Goal: Find specific page/section: Find specific page/section

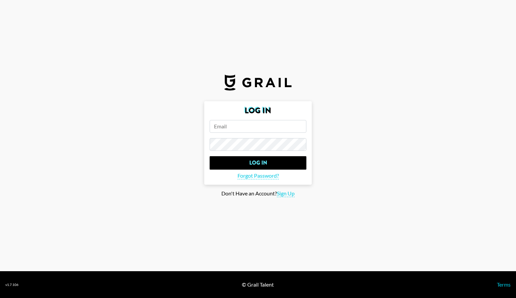
click at [232, 127] on input "email" at bounding box center [257, 126] width 97 height 13
type input "chelsey.tate@grail-talent.com"
click at [209, 156] on input "Log In" at bounding box center [257, 162] width 97 height 13
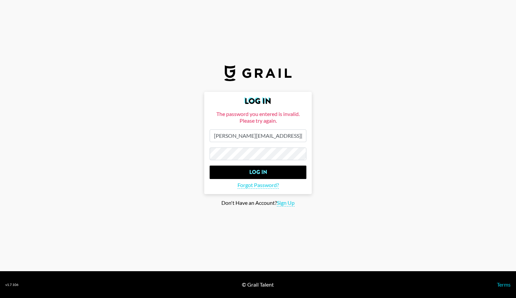
click at [209, 166] on input "Log In" at bounding box center [257, 172] width 97 height 13
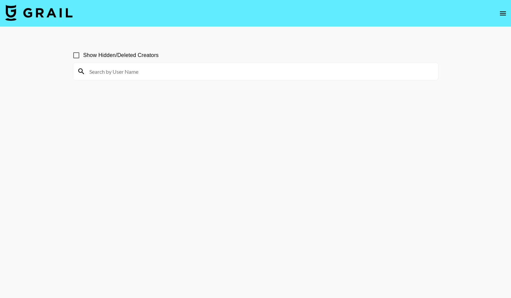
click at [115, 74] on input at bounding box center [259, 71] width 348 height 11
type input "bgk.24"
click at [177, 69] on input "bgk.24" at bounding box center [259, 71] width 348 height 11
click at [107, 68] on input "bgk.24" at bounding box center [259, 71] width 348 height 11
